Goal: Task Accomplishment & Management: Manage account settings

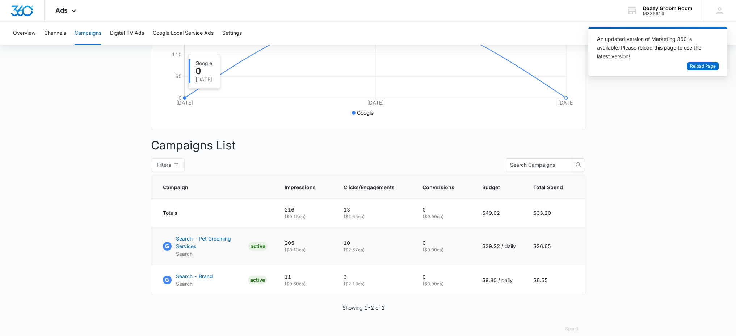
scroll to position [177, 0]
click at [202, 242] on p "Search - Pet Grooming Services" at bounding box center [210, 242] width 69 height 15
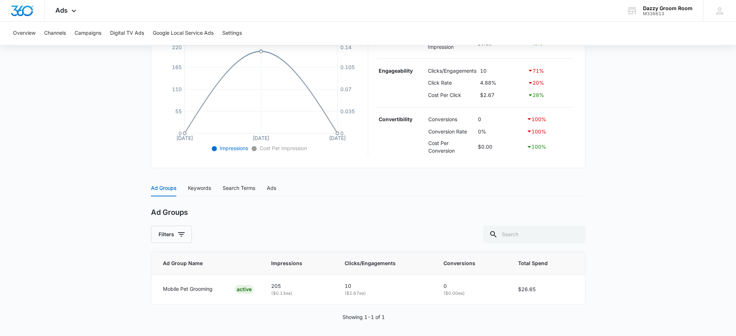
scroll to position [169, 0]
click at [208, 184] on div "Keywords" at bounding box center [199, 186] width 23 height 8
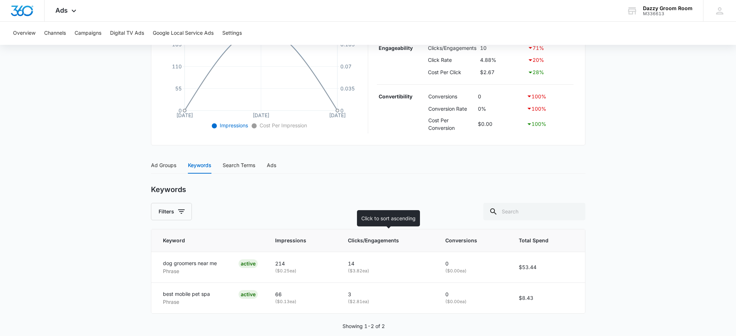
scroll to position [201, 0]
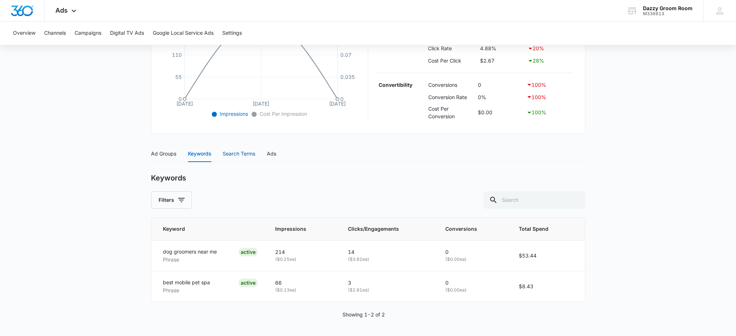
click at [229, 152] on div "Search Terms" at bounding box center [239, 154] width 33 height 8
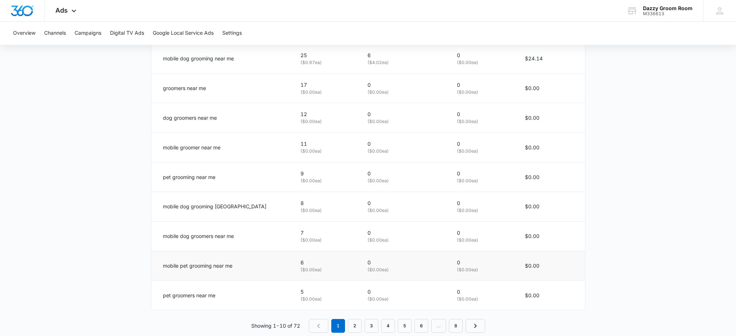
scroll to position [441, 0]
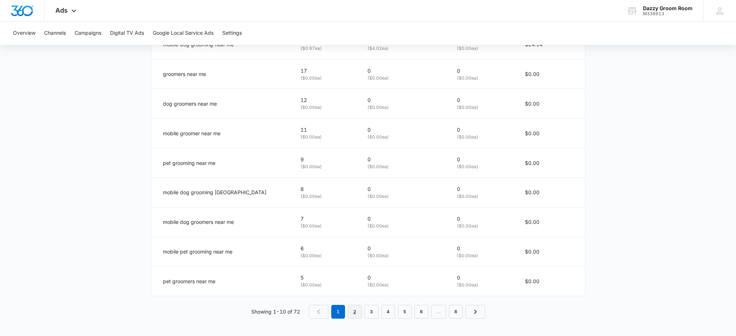
click at [354, 306] on link "2" at bounding box center [355, 312] width 14 height 14
click at [369, 316] on link "3" at bounding box center [373, 312] width 14 height 14
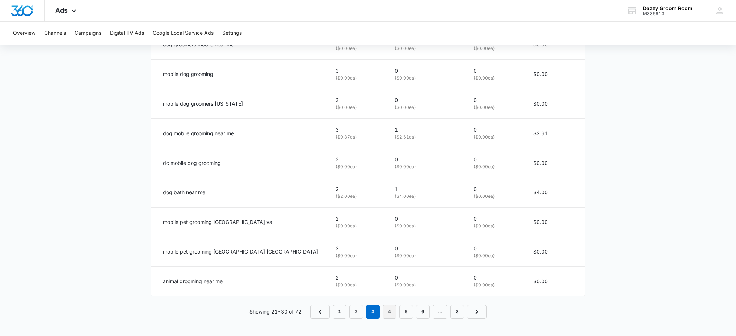
click at [387, 317] on link "4" at bounding box center [390, 312] width 14 height 14
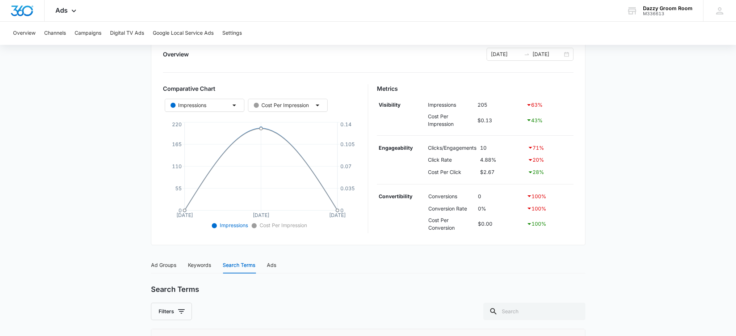
scroll to position [93, 0]
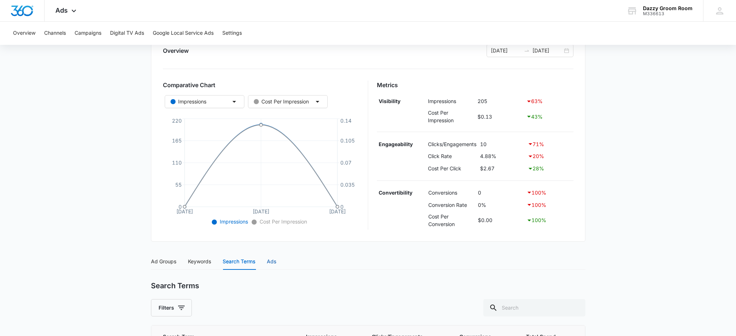
click at [271, 262] on div "Ads" at bounding box center [271, 262] width 9 height 8
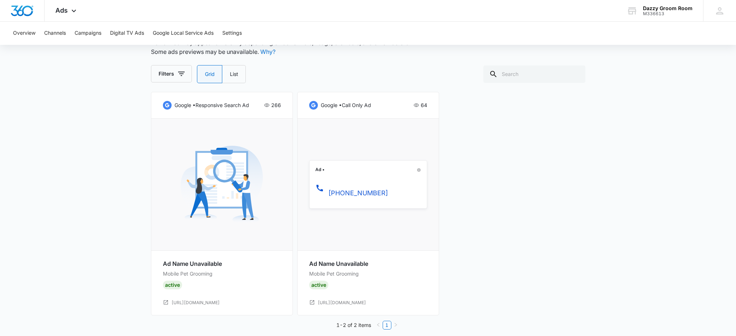
scroll to position [298, 0]
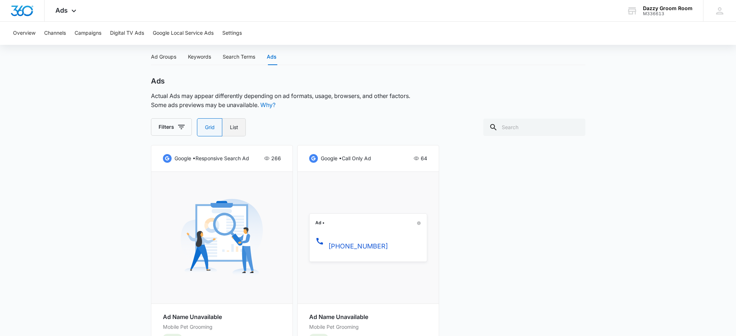
click at [238, 123] on label "List" at bounding box center [234, 127] width 24 height 18
click at [230, 127] on input "List" at bounding box center [229, 127] width 0 height 0
radio input "false"
radio input "true"
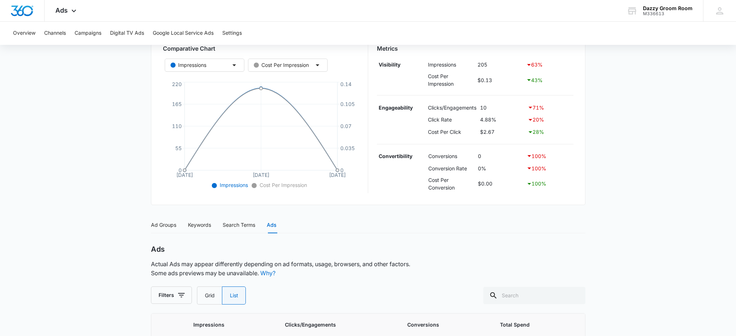
scroll to position [127, 0]
click at [174, 229] on div "Ad Groups" at bounding box center [163, 227] width 25 height 8
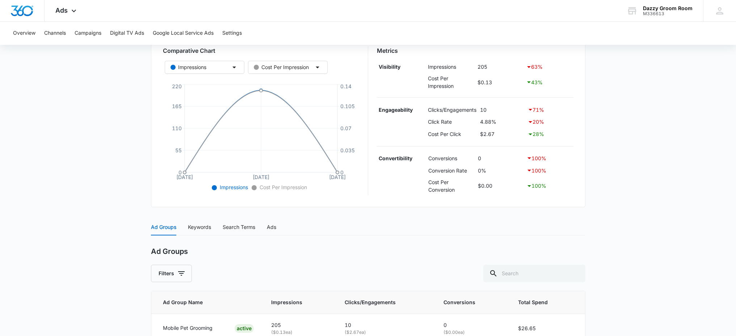
scroll to position [169, 0]
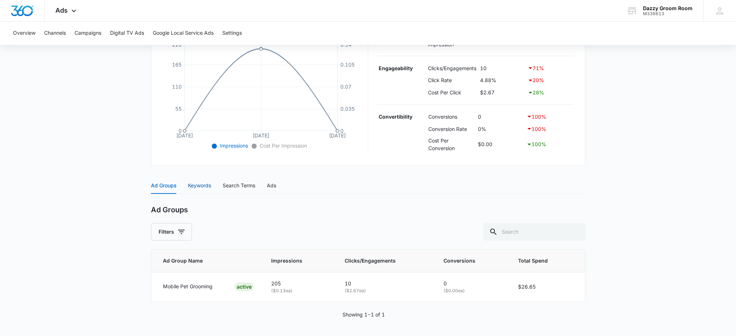
click at [208, 186] on div "Keywords" at bounding box center [199, 186] width 23 height 8
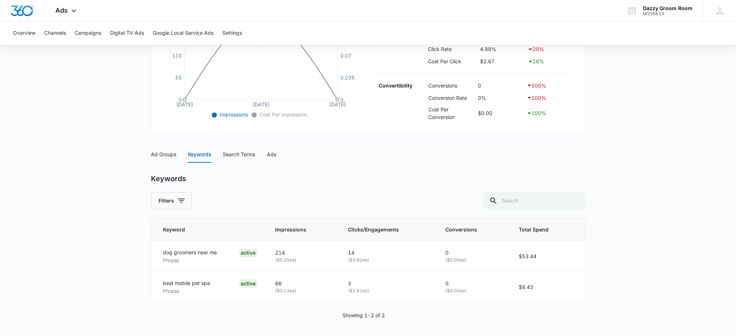
scroll to position [201, 0]
click at [245, 255] on div "ACTIVE" at bounding box center [248, 252] width 19 height 9
